Goal: Check status: Check status

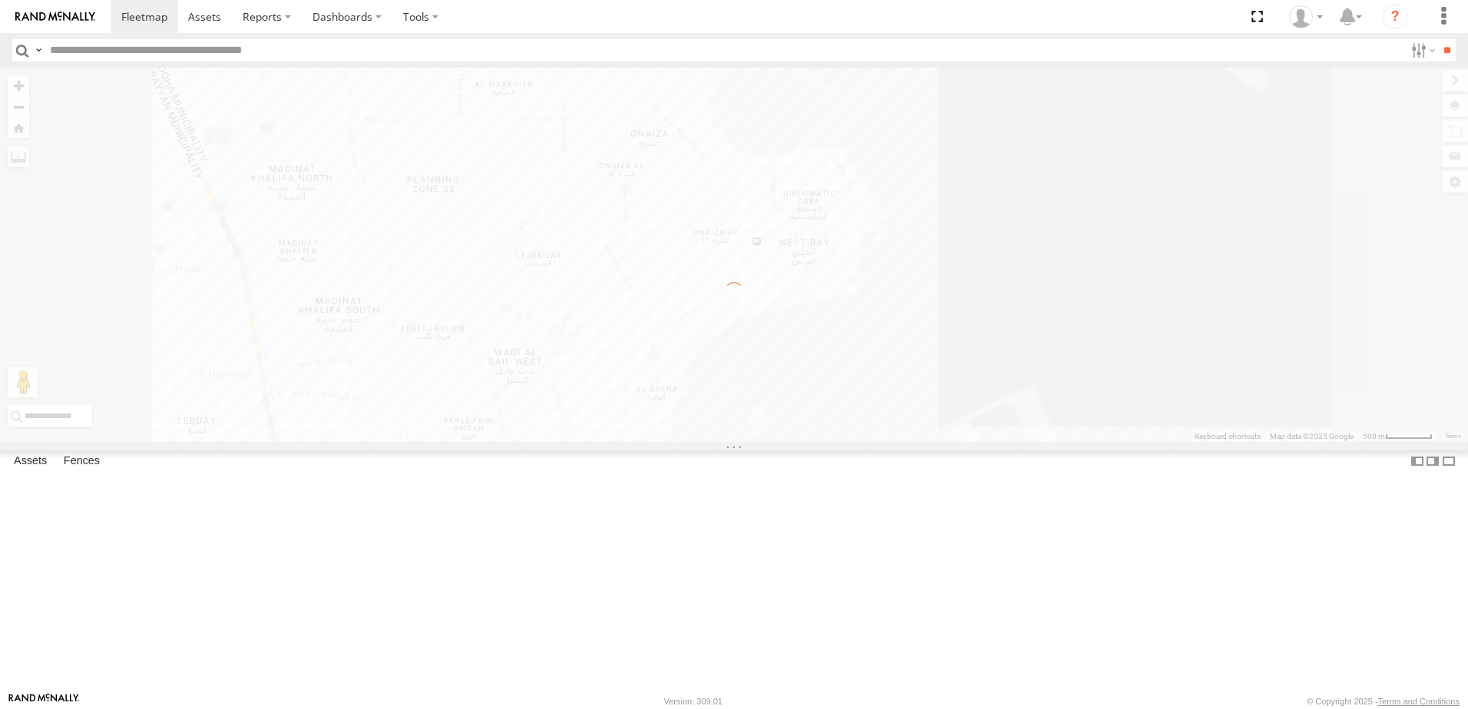
click at [0, 0] on span at bounding box center [0, 0] width 0 height 0
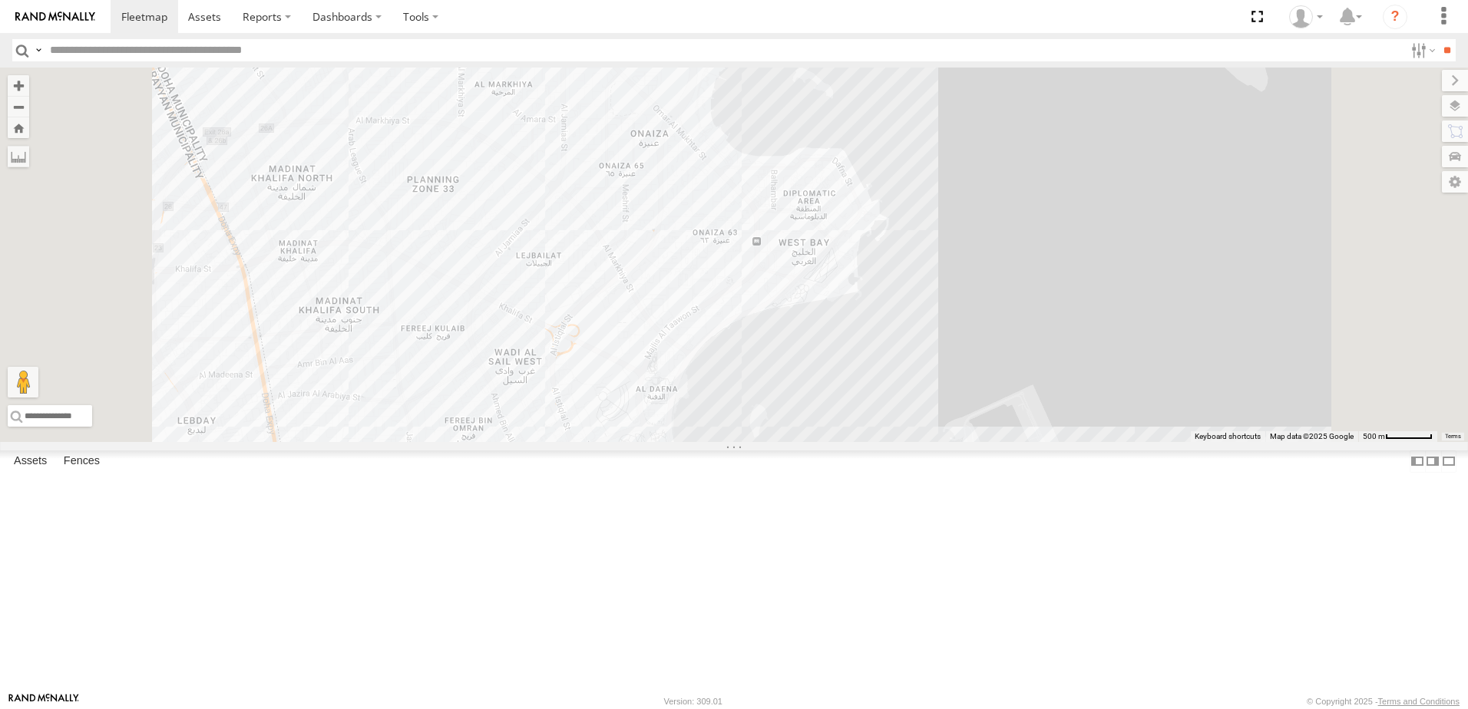
click at [0, 0] on span at bounding box center [0, 0] width 0 height 0
click at [0, 0] on div "179231" at bounding box center [0, 0] width 0 height 0
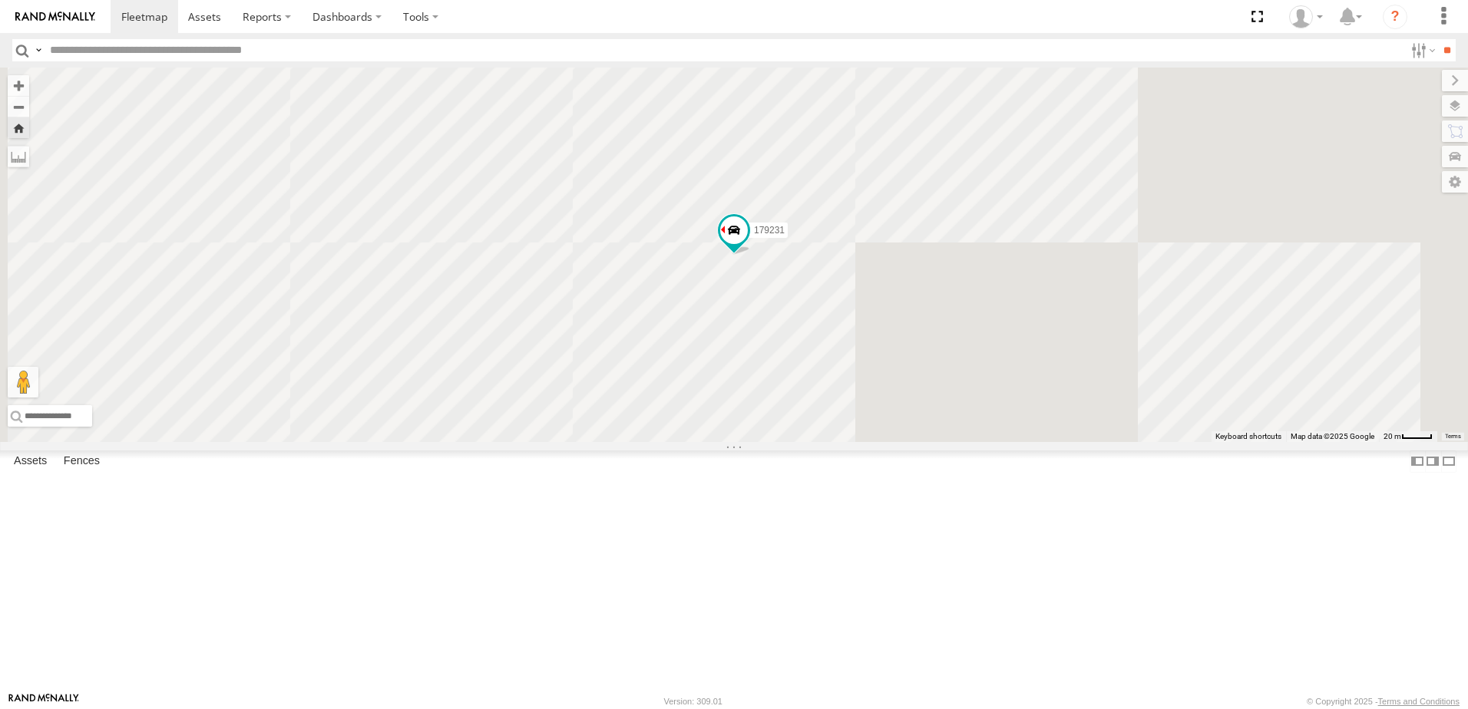
click at [0, 0] on div "DOH Logistics" at bounding box center [0, 0] width 0 height 0
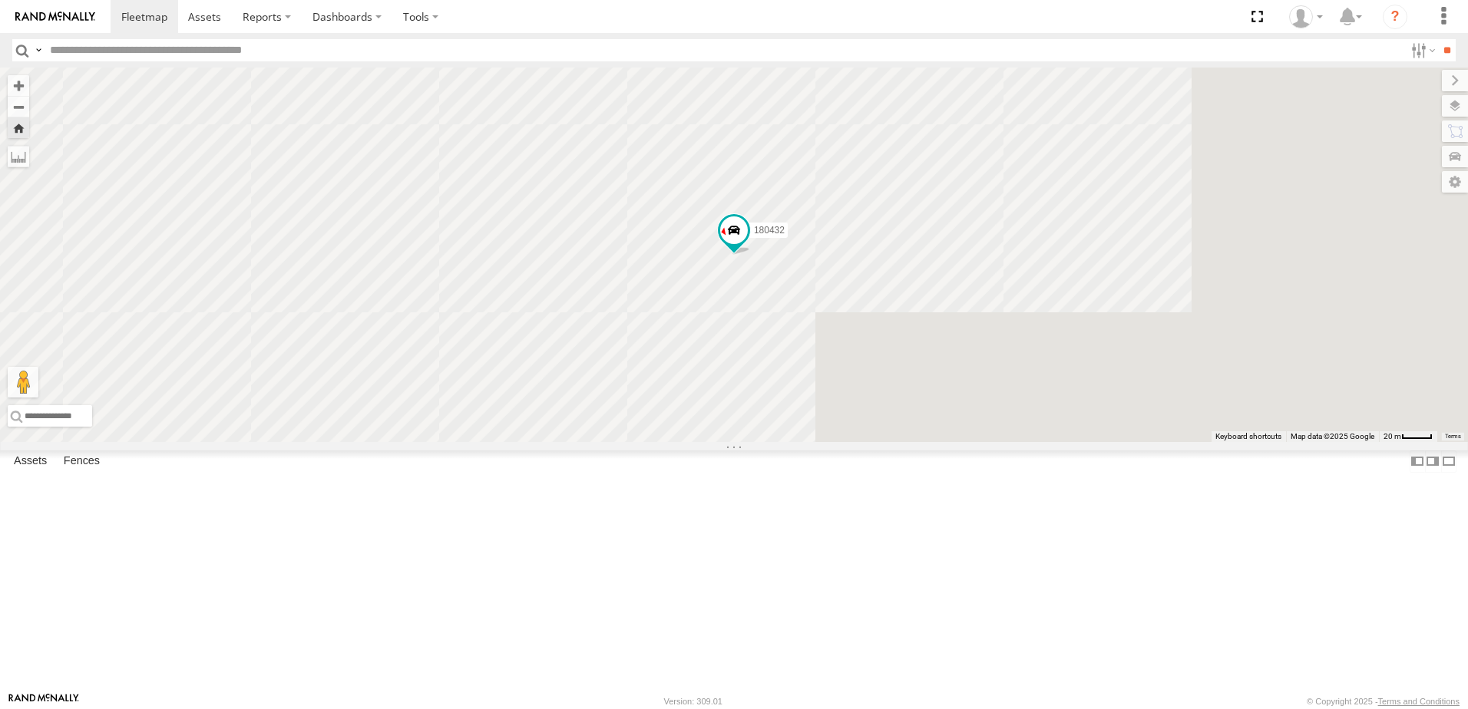
click at [0, 0] on div "41827" at bounding box center [0, 0] width 0 height 0
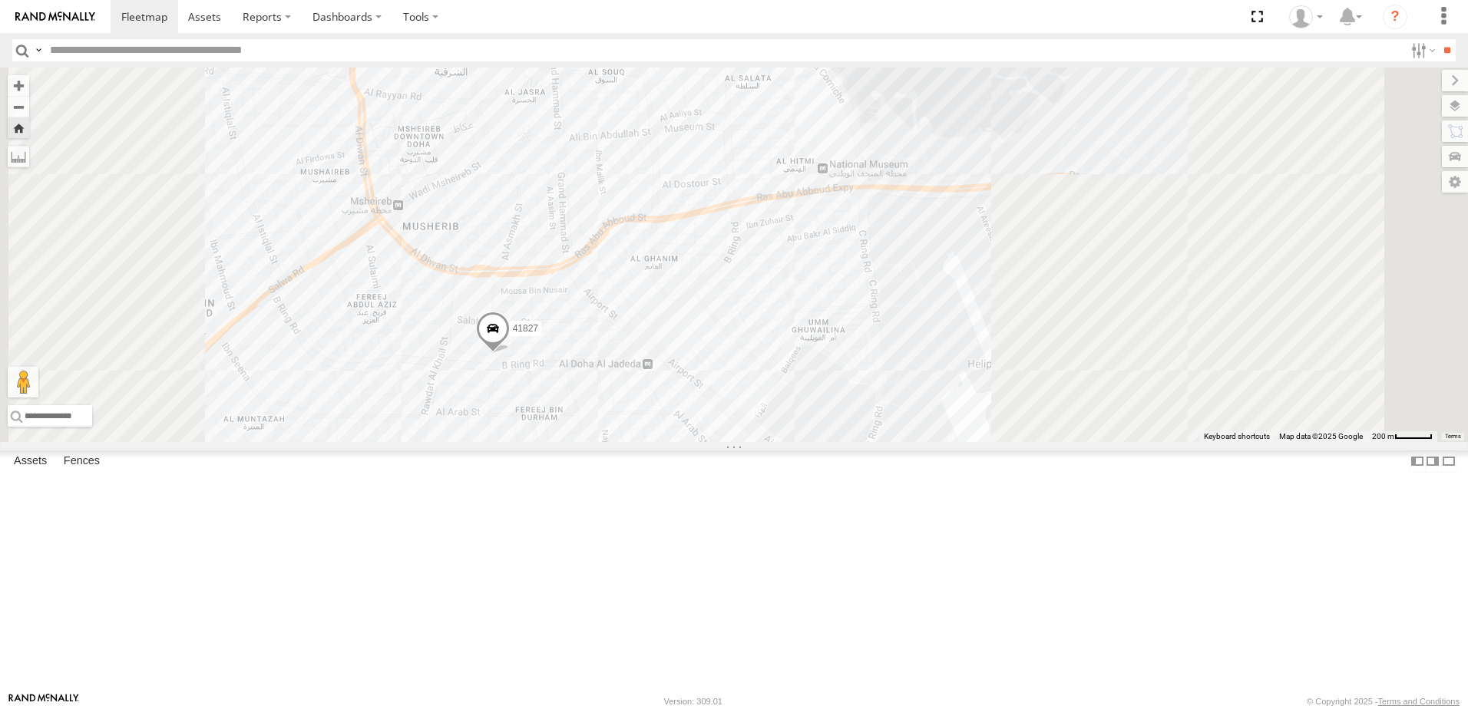
click at [0, 0] on div "333927" at bounding box center [0, 0] width 0 height 0
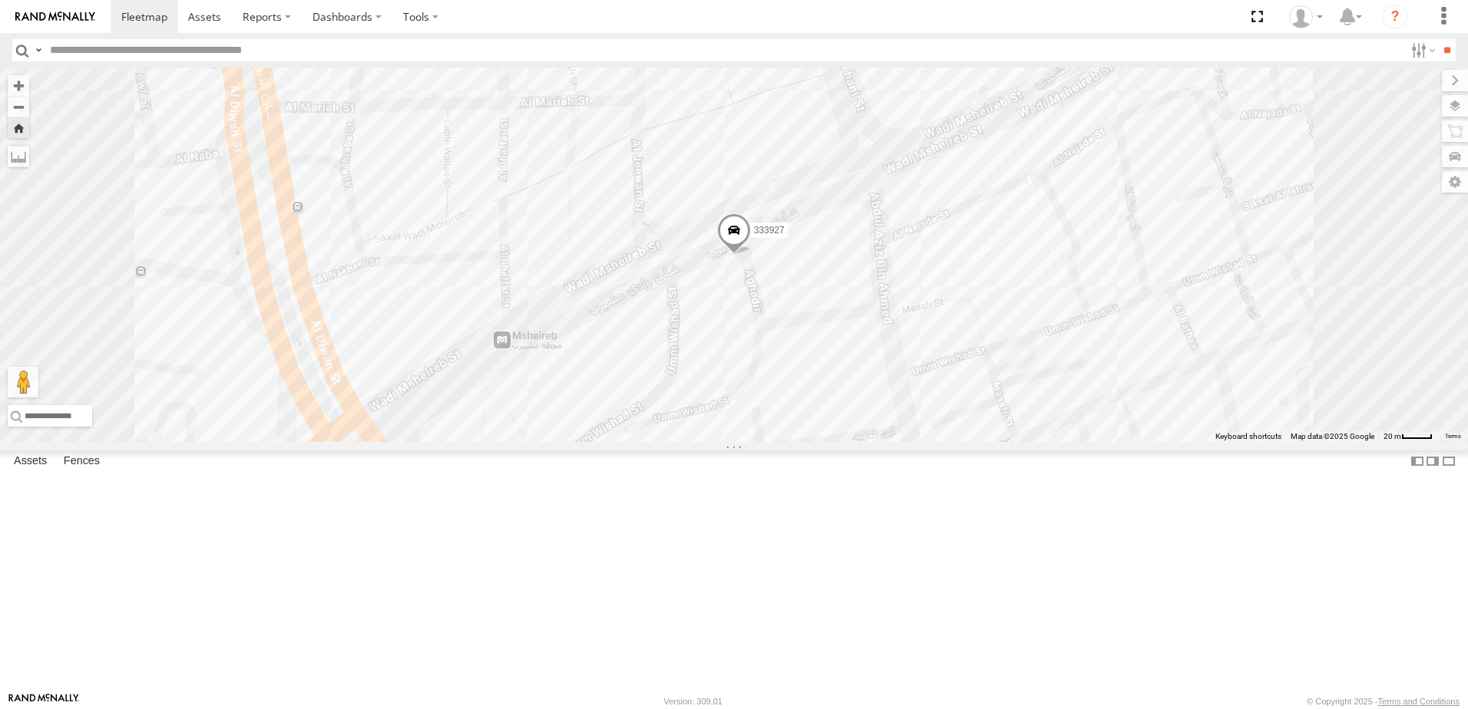
click at [0, 0] on div "155180- [PERSON_NAME]" at bounding box center [0, 0] width 0 height 0
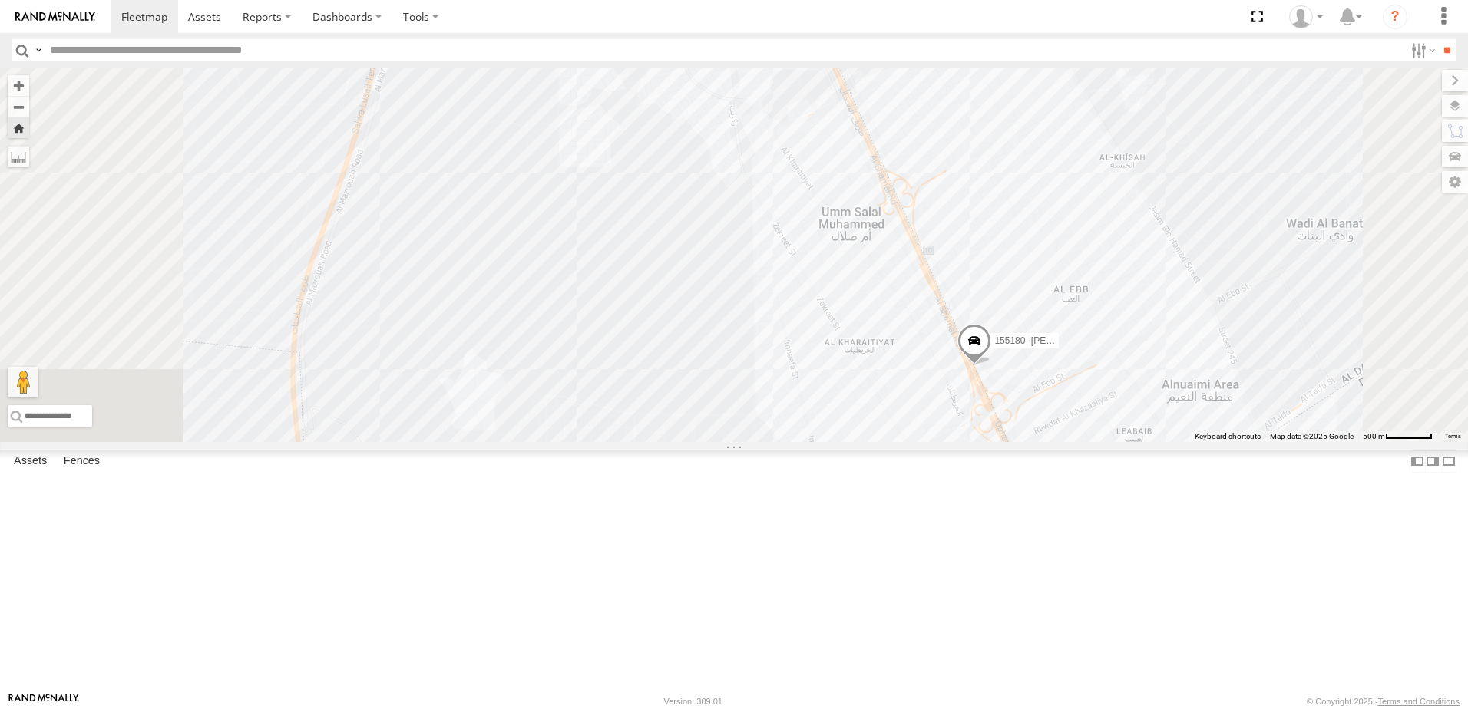
click at [0, 0] on span at bounding box center [0, 0] width 0 height 0
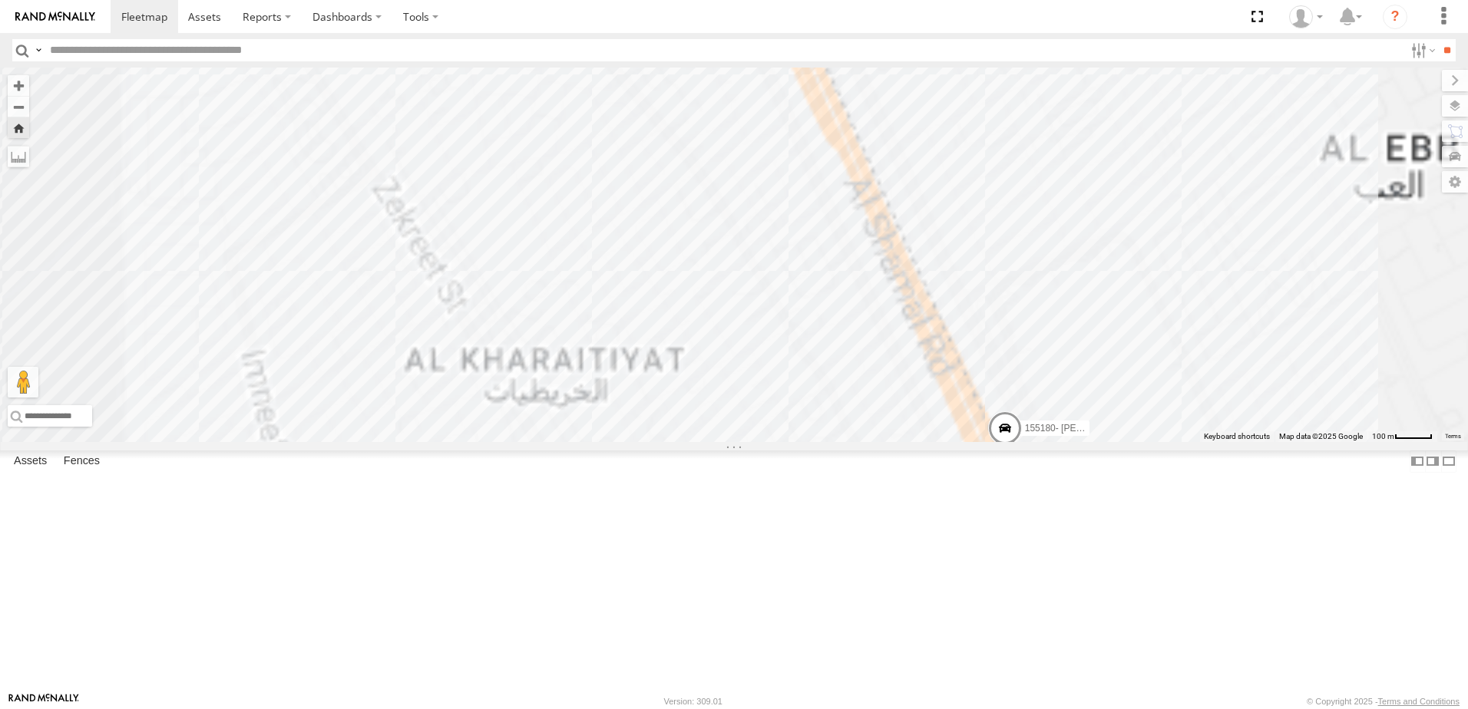
drag, startPoint x: 1241, startPoint y: 597, endPoint x: 1070, endPoint y: 418, distance: 247.1
click at [1022, 414] on span at bounding box center [1005, 431] width 34 height 41
click at [1083, 207] on div "155180- [PERSON_NAME]" at bounding box center [1428, 207] width 1468 height 0
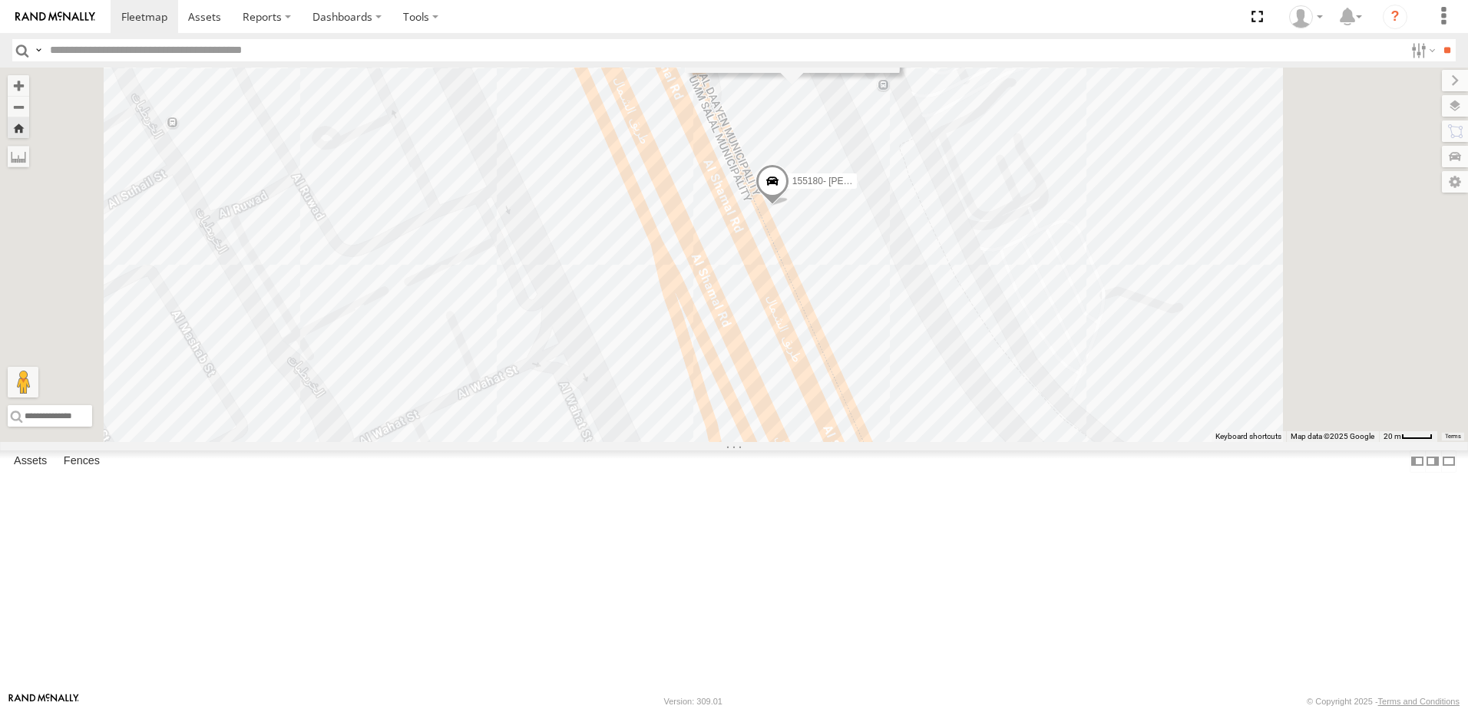
click at [0, 0] on span at bounding box center [0, 0] width 0 height 0
click at [0, 0] on div "155180- [PERSON_NAME]" at bounding box center [0, 0] width 0 height 0
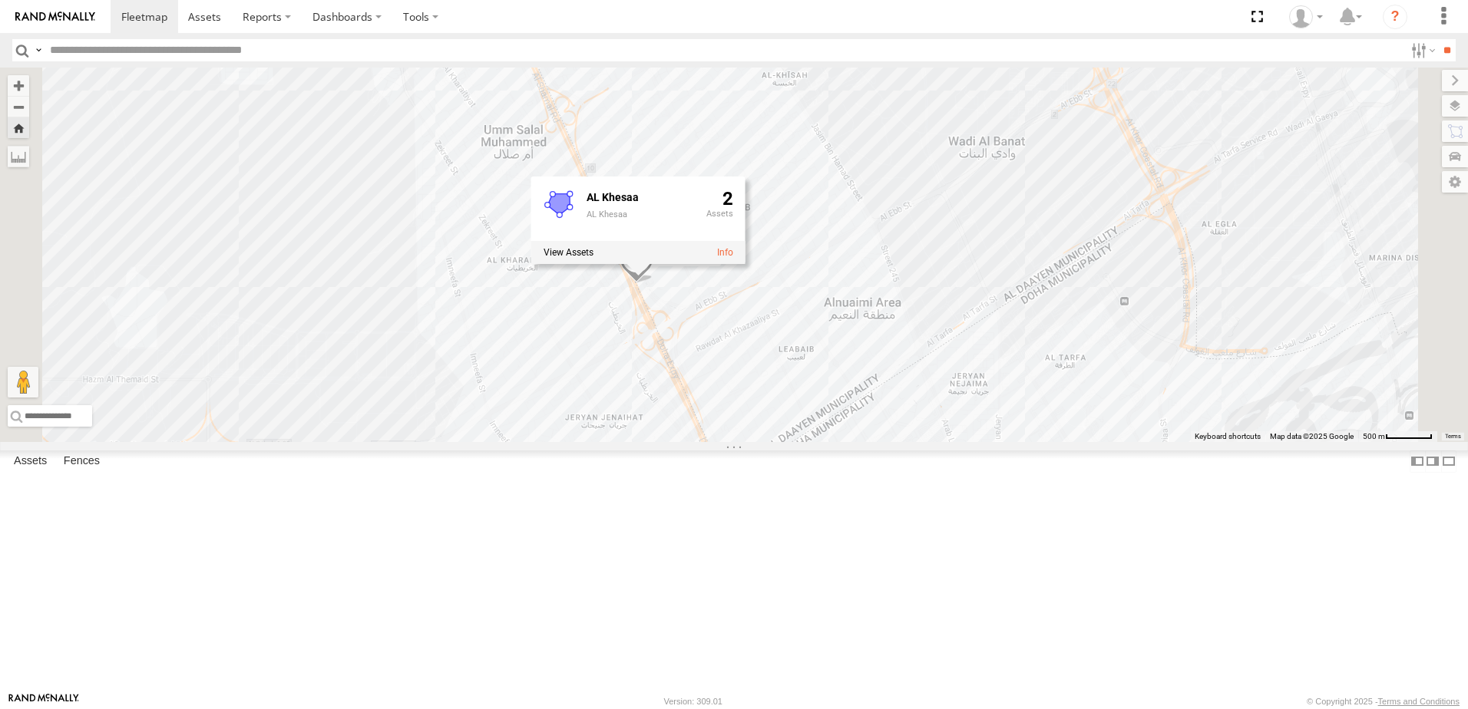
click at [689, 415] on div "155180- [PERSON_NAME] AL Khesaa 2" at bounding box center [734, 255] width 1468 height 375
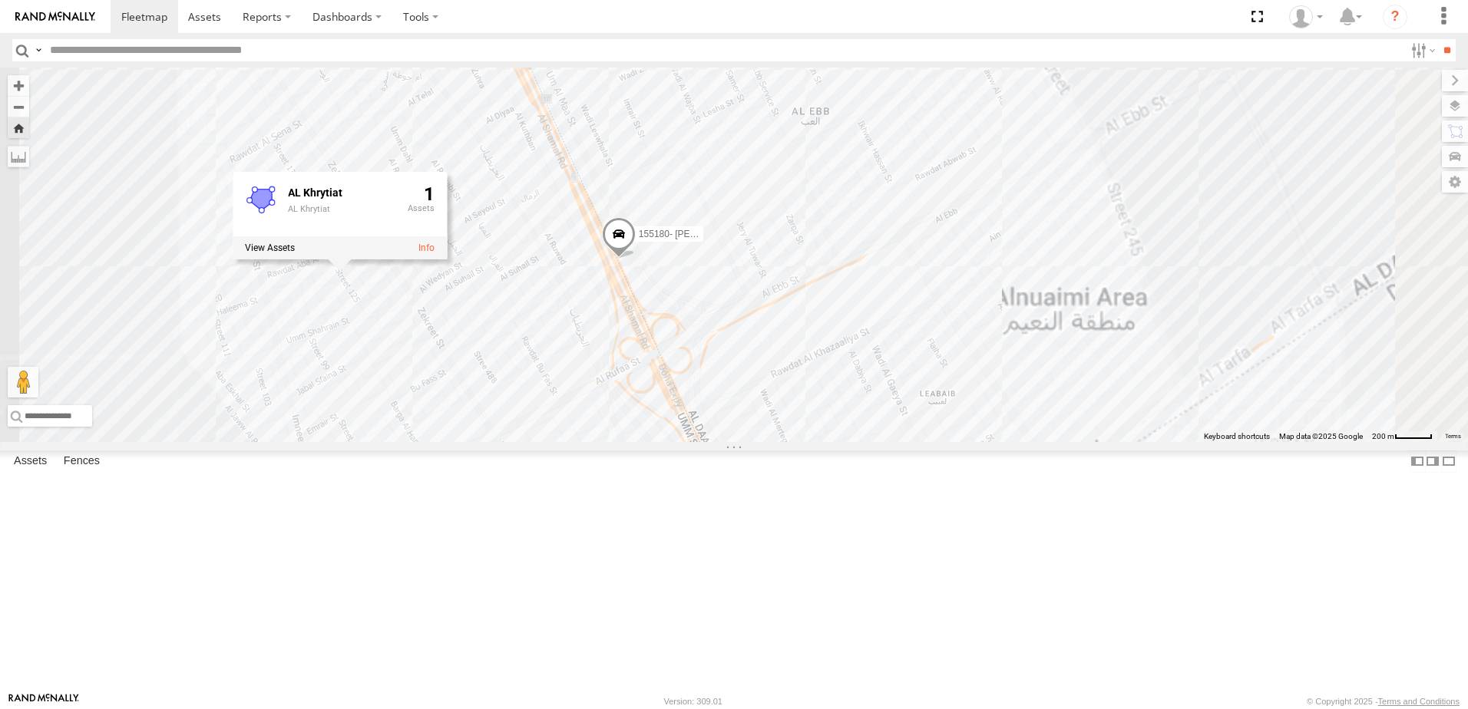
click at [0, 0] on span at bounding box center [0, 0] width 0 height 0
